Goal: Leave review/rating

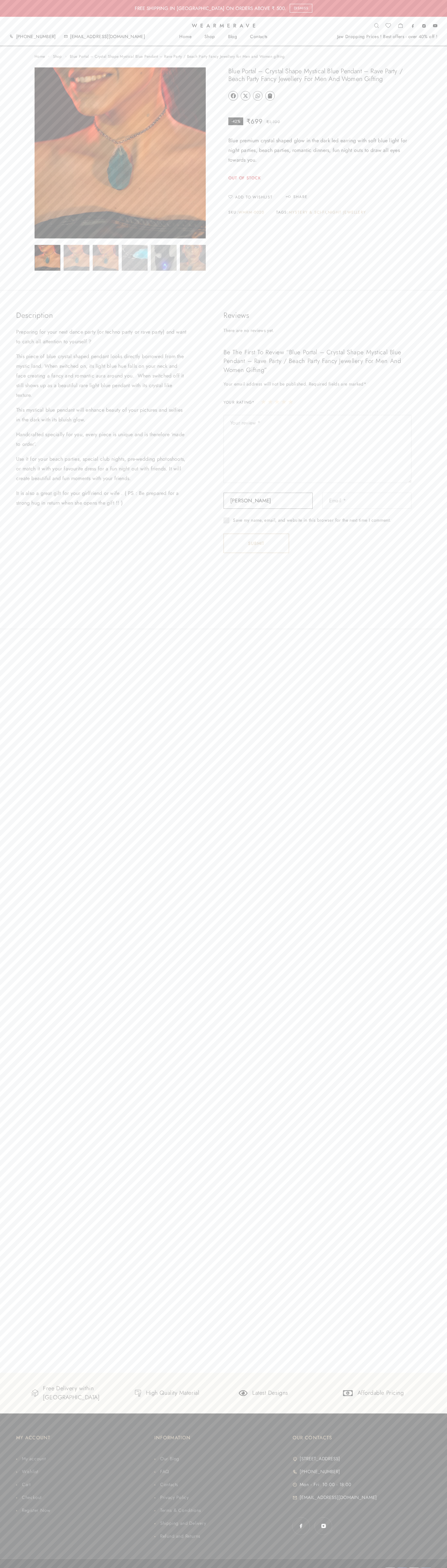
type input "[PERSON_NAME]"
